Goal: Task Accomplishment & Management: Manage account settings

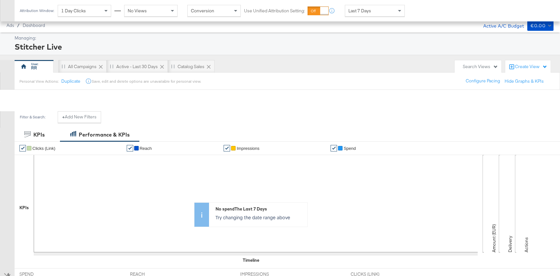
scroll to position [177, 0]
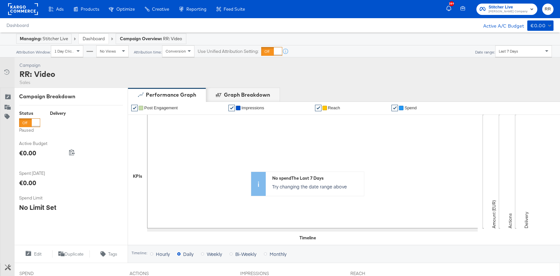
scroll to position [219, 0]
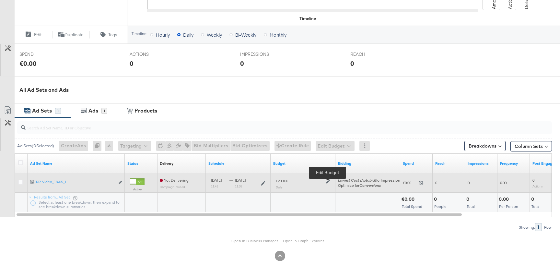
click at [327, 183] on icon at bounding box center [327, 181] width 5 height 5
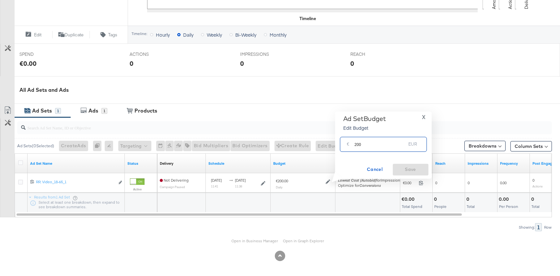
click at [361, 141] on input "200" at bounding box center [379, 141] width 51 height 14
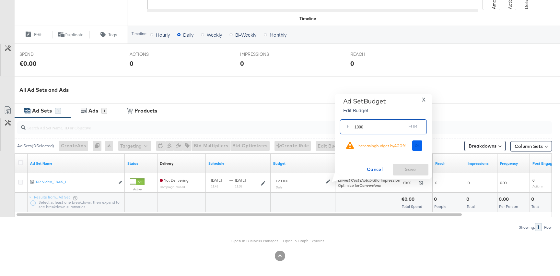
type input "1000"
click at [416, 142] on button "Ok" at bounding box center [417, 145] width 10 height 10
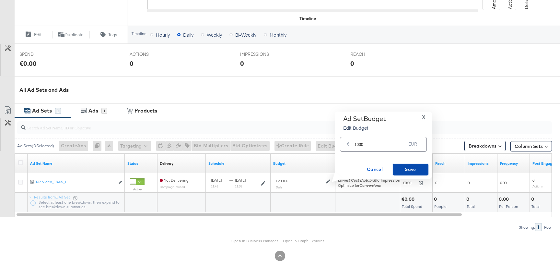
click at [402, 169] on span "Save" at bounding box center [410, 169] width 30 height 8
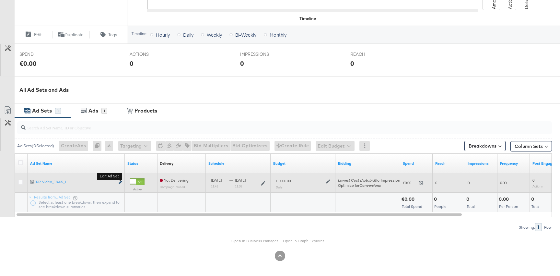
click at [121, 183] on icon "link" at bounding box center [120, 182] width 3 height 4
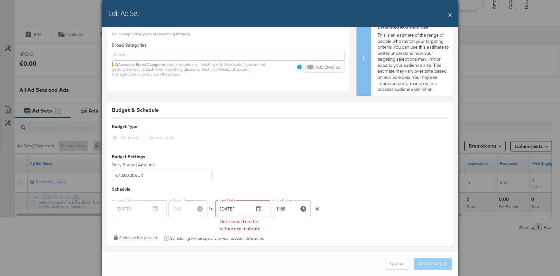
scroll to position [1061, 0]
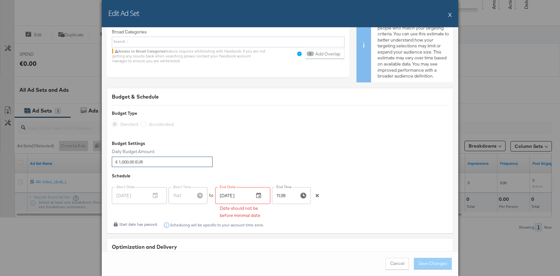
click at [150, 157] on input "€ 1,000.00 EUR" at bounding box center [162, 161] width 101 height 10
click at [314, 193] on button "button" at bounding box center [317, 195] width 10 height 5
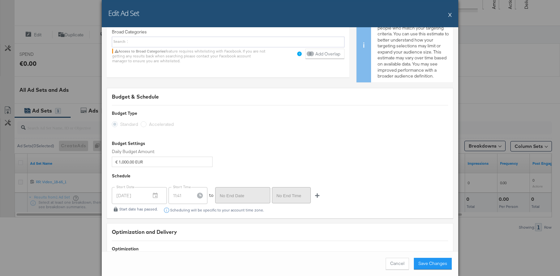
click at [147, 121] on div "Standard Accelerated" at bounding box center [280, 124] width 336 height 11
click at [147, 152] on label "Daily Budget Amount:" at bounding box center [162, 151] width 101 height 6
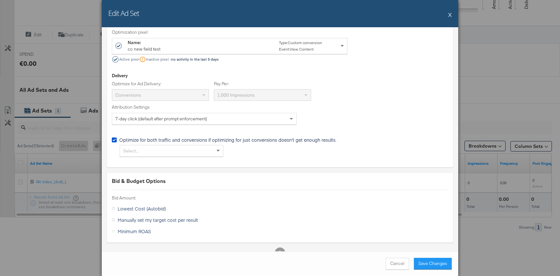
scroll to position [1295, 0]
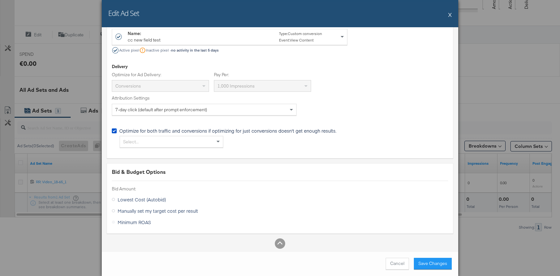
click at [190, 211] on span "Manually set my target cost per result" at bounding box center [158, 210] width 80 height 6
click at [0, 0] on div "Manually set my target cost per result" at bounding box center [0, 0] width 0 height 0
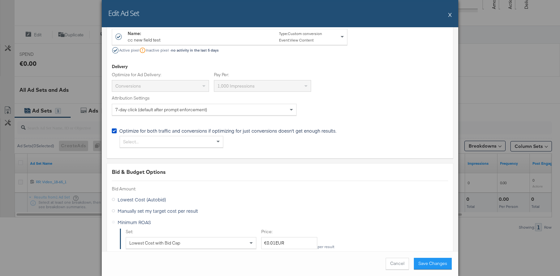
click at [140, 221] on label "Minimum ROAS" at bounding box center [133, 222] width 42 height 10
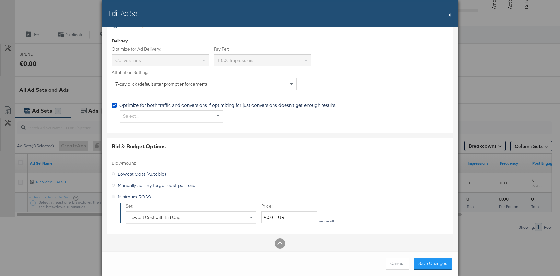
click at [116, 172] on label "Lowest Cost (Autobid)" at bounding box center [140, 174] width 57 height 10
click at [0, 0] on div "Lowest Cost (Autobid)" at bounding box center [0, 0] width 0 height 0
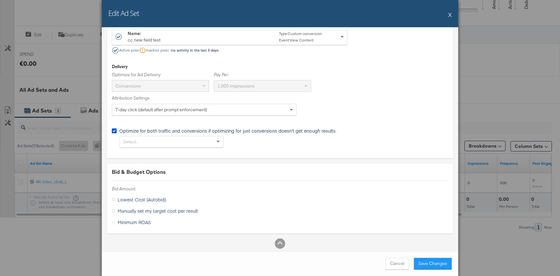
click at [114, 219] on label "Minimum ROAS" at bounding box center [133, 222] width 42 height 10
click at [389, 262] on button "Cancel" at bounding box center [396, 263] width 23 height 12
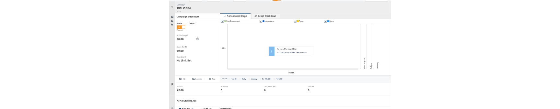
scroll to position [0, 0]
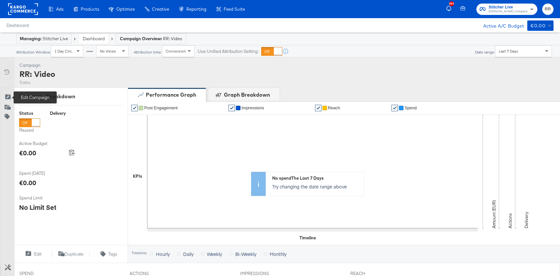
click at [11, 98] on div "Edit Campaign" at bounding box center [9, 97] width 9 height 6
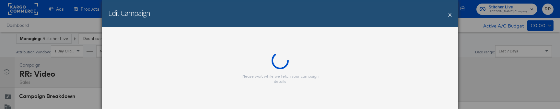
click at [451, 11] on div "Edit Campaign X" at bounding box center [280, 13] width 356 height 27
click at [451, 13] on div "Edit Campaign X" at bounding box center [280, 13] width 356 height 27
click at [448, 16] on button "X" at bounding box center [450, 14] width 4 height 13
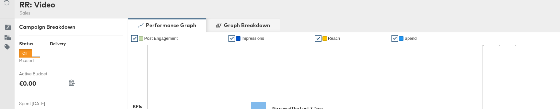
scroll to position [67, 0]
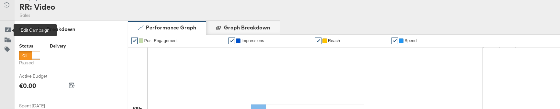
click at [9, 32] on icon at bounding box center [8, 30] width 6 height 6
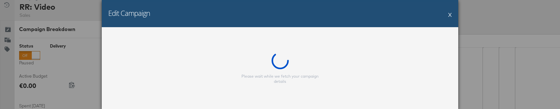
click at [448, 17] on button "X" at bounding box center [450, 14] width 4 height 13
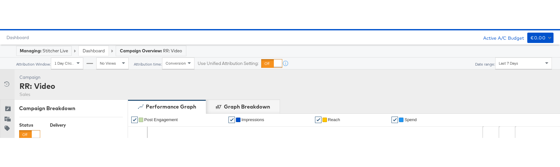
scroll to position [0, 0]
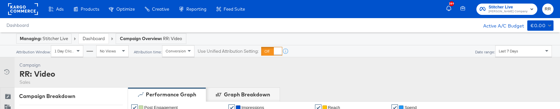
click at [95, 35] on div "Dashboard" at bounding box center [94, 39] width 30 height 10
click at [95, 37] on link "Dashboard" at bounding box center [94, 39] width 22 height 6
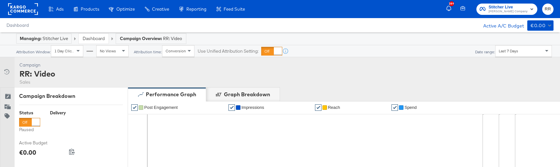
click at [85, 35] on div "Dashboard" at bounding box center [94, 39] width 30 height 10
click at [88, 40] on link "Dashboard" at bounding box center [94, 39] width 22 height 6
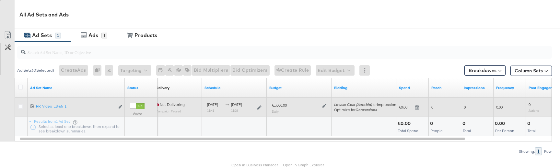
scroll to position [290, 0]
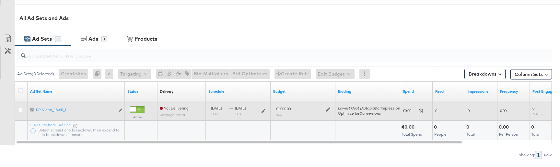
click at [326, 110] on icon at bounding box center [327, 110] width 5 height 5
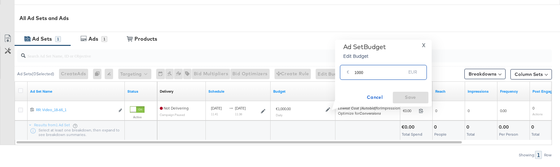
click at [366, 73] on input "1000" at bounding box center [379, 70] width 51 height 14
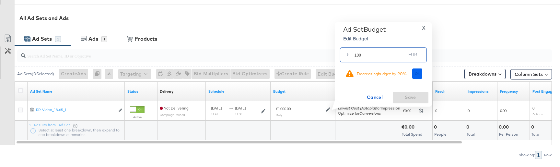
type input "100"
click at [414, 72] on button "Ok" at bounding box center [417, 74] width 10 height 10
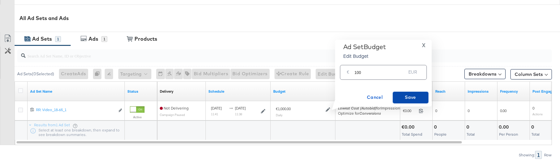
click at [408, 96] on span "Save" at bounding box center [410, 98] width 30 height 8
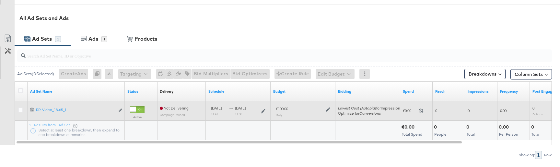
click at [327, 108] on icon at bounding box center [327, 110] width 5 height 5
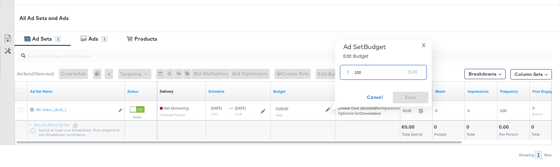
click at [363, 72] on input "100" at bounding box center [379, 70] width 51 height 14
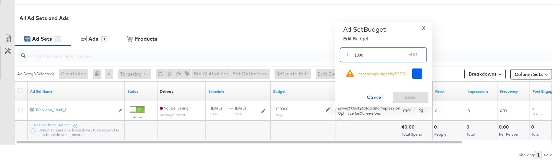
type input "1000"
click at [416, 77] on button "Ok" at bounding box center [417, 74] width 10 height 10
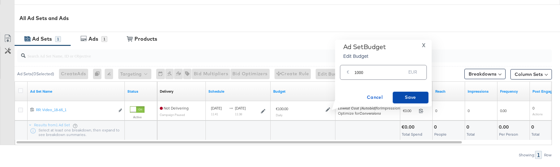
click at [412, 95] on span "Save" at bounding box center [410, 98] width 30 height 8
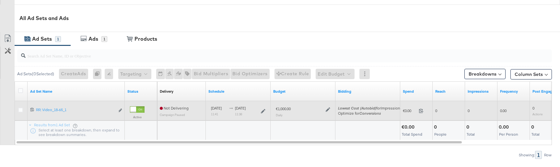
click at [325, 109] on icon at bounding box center [327, 110] width 5 height 5
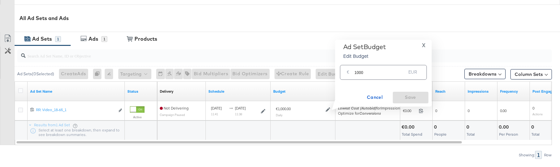
click at [365, 70] on input "1000" at bounding box center [379, 70] width 51 height 14
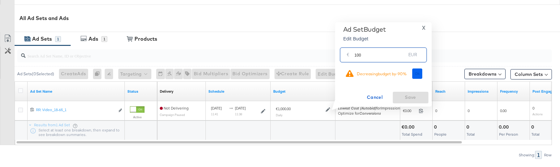
type input "100"
click at [416, 78] on button "Ok" at bounding box center [417, 74] width 10 height 10
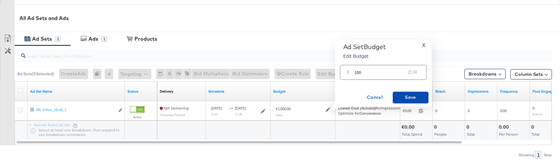
click at [410, 92] on button "Save" at bounding box center [410, 98] width 36 height 12
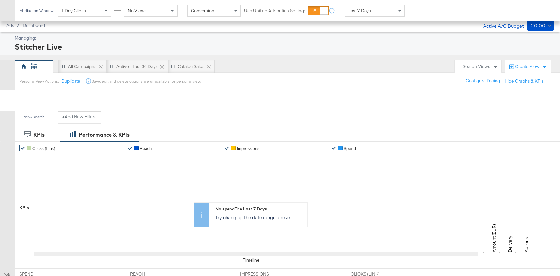
scroll to position [177, 0]
